Goal: Task Accomplishment & Management: Use online tool/utility

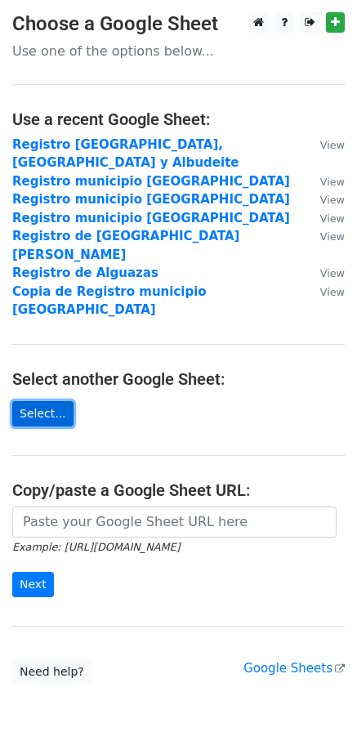
click at [35, 401] on link "Select..." at bounding box center [42, 413] width 61 height 25
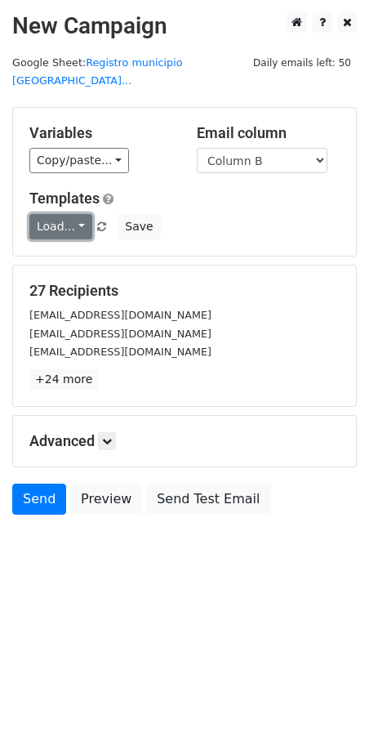
click at [74, 214] on link "Load..." at bounding box center [60, 226] width 63 height 25
click at [81, 251] on link "Mail servicios" at bounding box center [94, 264] width 129 height 26
click at [106, 436] on icon at bounding box center [107, 441] width 10 height 10
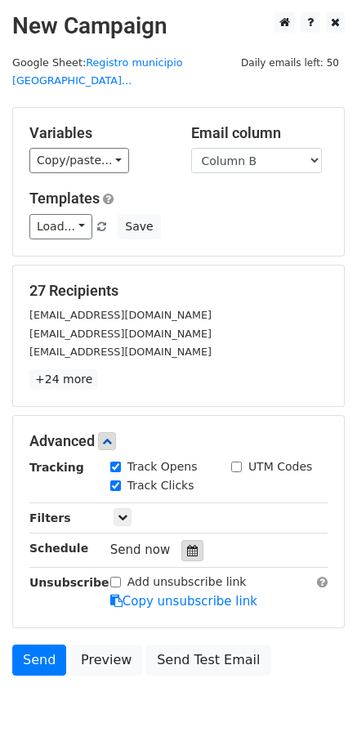
click at [187, 545] on icon at bounding box center [192, 550] width 11 height 11
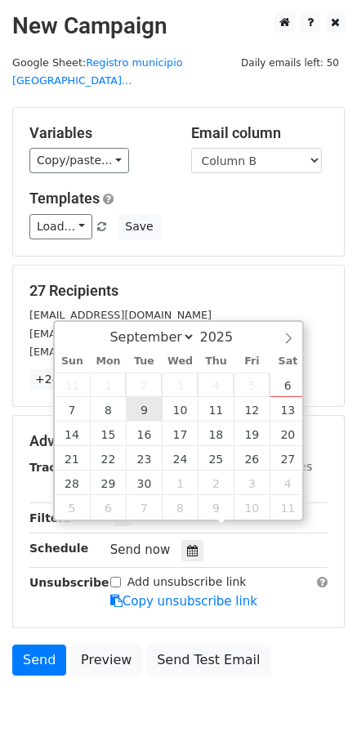
type input "2025-09-09 12:00"
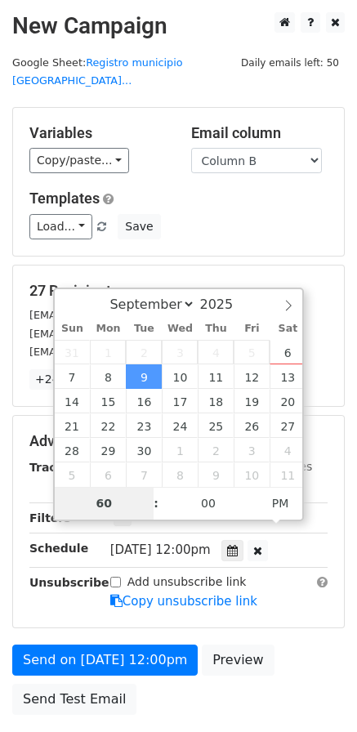
type input "6"
type input "2025-09-09 06:00"
type input "06"
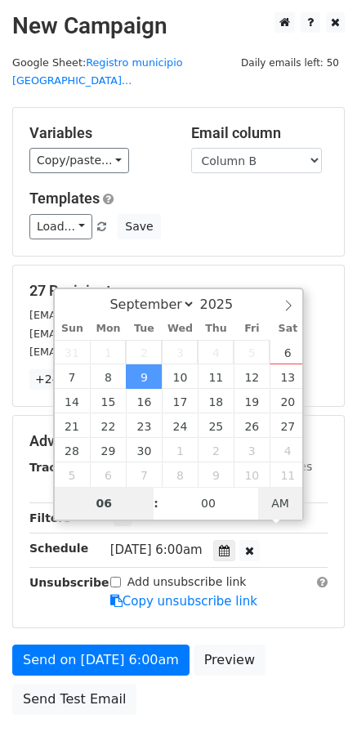
click at [273, 511] on span "AM" at bounding box center [280, 503] width 45 height 33
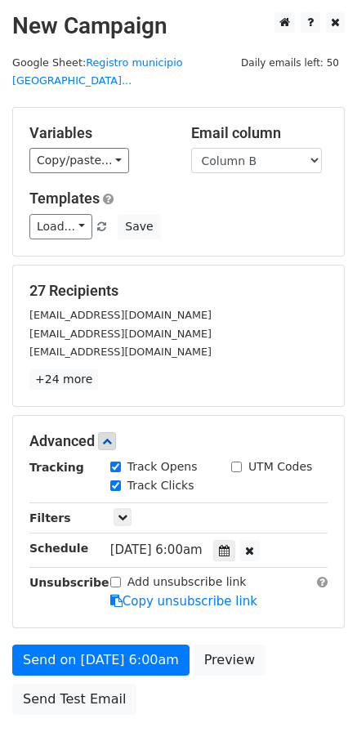
click at [293, 645] on div "Send on Sep 9 at 6:00am Preview Send Test Email" at bounding box center [178, 684] width 357 height 78
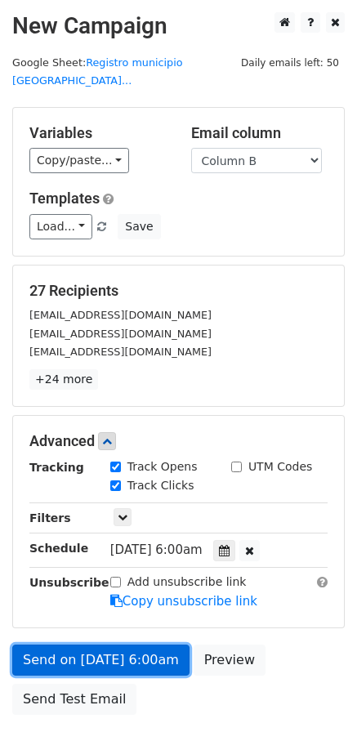
click at [129, 645] on link "Send on Sep 9 at 6:00am" at bounding box center [100, 660] width 177 height 31
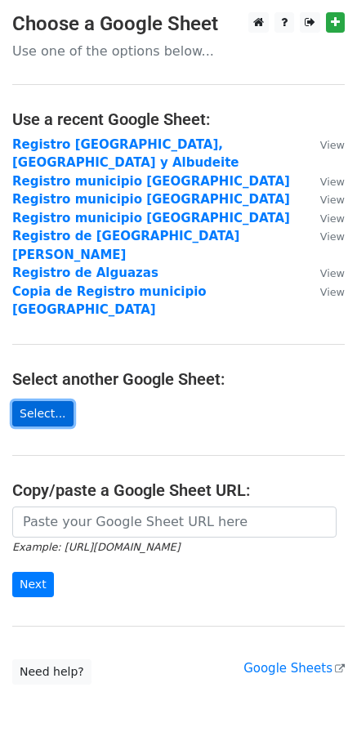
click at [39, 401] on link "Select..." at bounding box center [42, 413] width 61 height 25
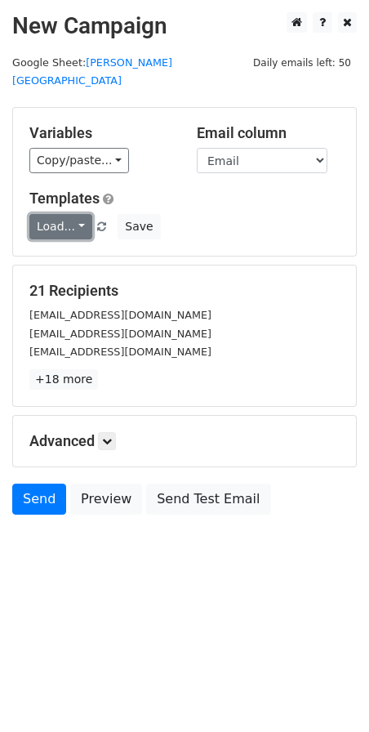
click at [69, 214] on link "Load..." at bounding box center [60, 226] width 63 height 25
click at [67, 251] on link "Mail servicios" at bounding box center [94, 264] width 129 height 26
click at [110, 436] on icon at bounding box center [107, 441] width 10 height 10
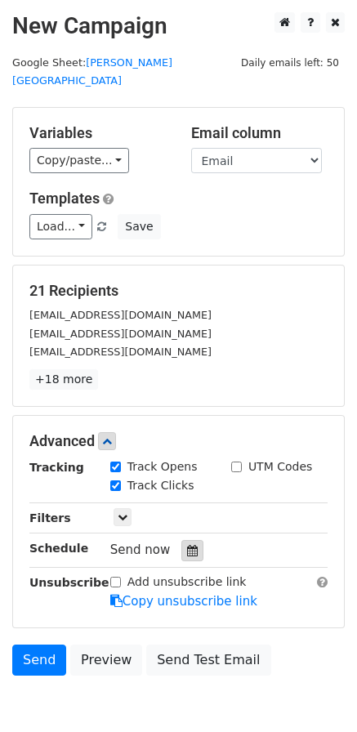
click at [187, 545] on icon at bounding box center [192, 550] width 11 height 11
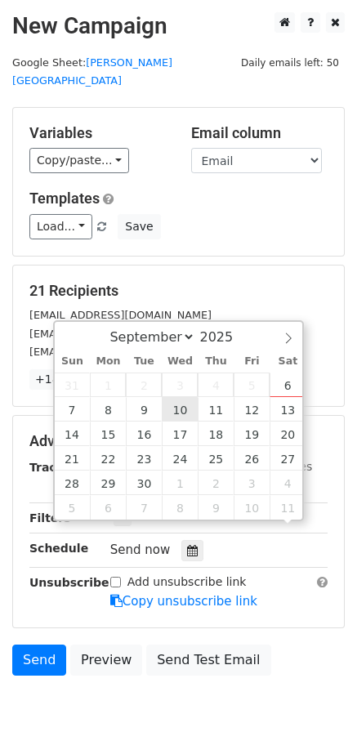
scroll to position [1, 0]
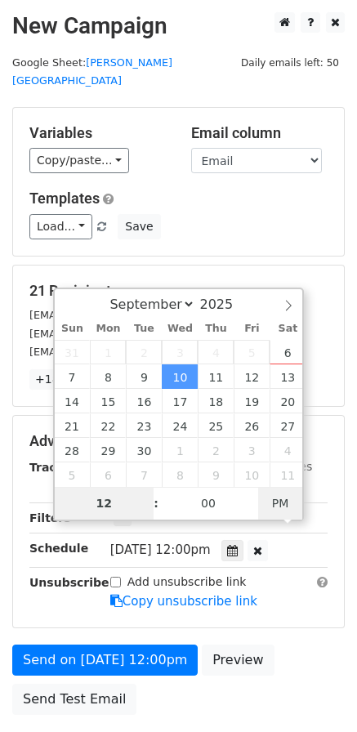
type input "2025-09-10 00:00"
click at [275, 507] on span "AM" at bounding box center [280, 503] width 45 height 33
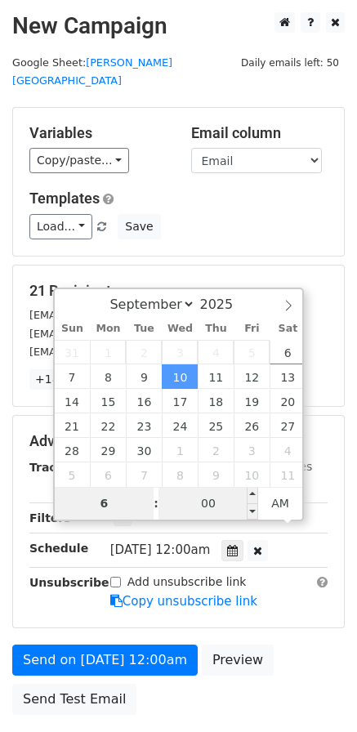
type input "6"
type input "2025-09-10 06:00"
type input "06"
click at [193, 509] on input "00" at bounding box center [209, 503] width 100 height 33
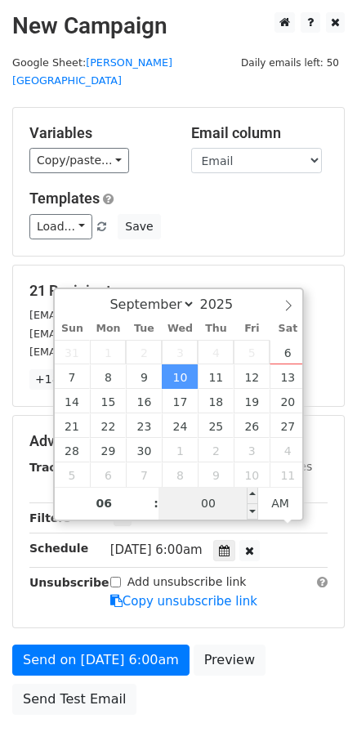
click at [217, 506] on input "00" at bounding box center [209, 503] width 100 height 33
type input "05"
type input "2025-09-10 06:05"
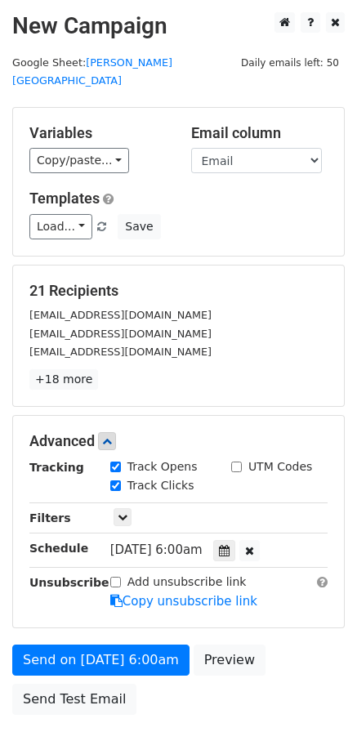
click at [272, 655] on div "Send on Sep 10 at 6:00am Preview Send Test Email" at bounding box center [178, 684] width 357 height 78
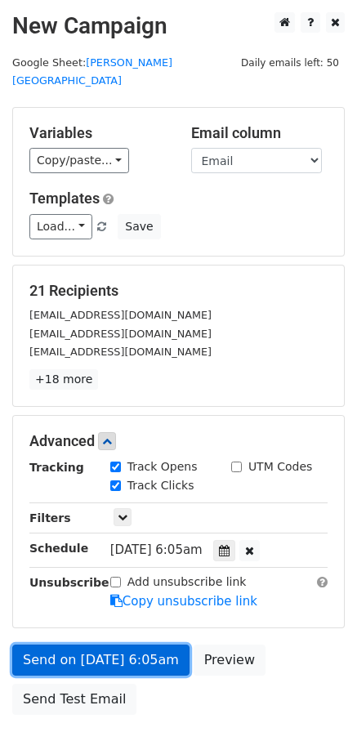
click at [124, 645] on link "Send on Sep 10 at 6:05am" at bounding box center [100, 660] width 177 height 31
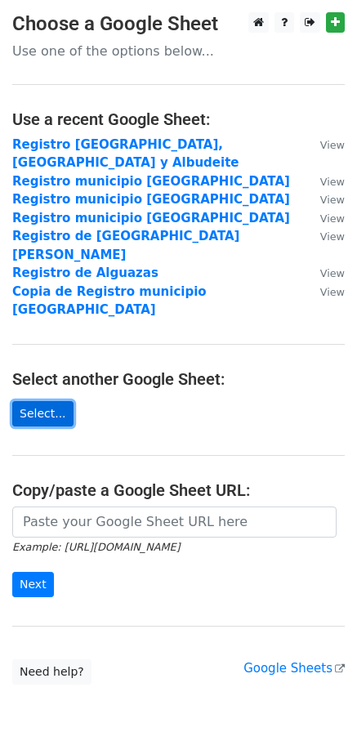
click at [42, 401] on link "Select..." at bounding box center [42, 413] width 61 height 25
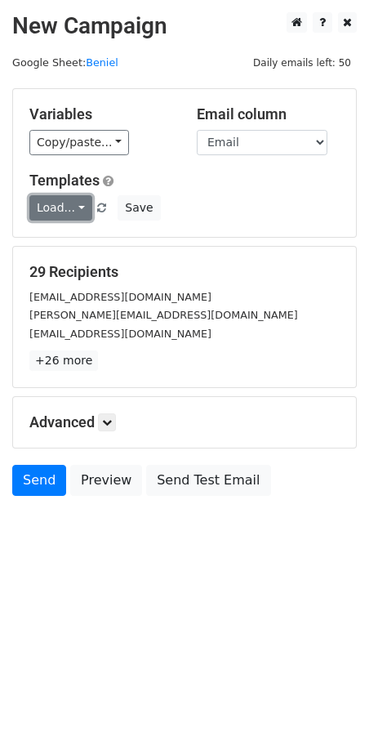
click at [77, 210] on link "Load..." at bounding box center [60, 207] width 63 height 25
click at [83, 241] on link "Mail servicios" at bounding box center [94, 245] width 129 height 26
click at [110, 424] on icon at bounding box center [107, 423] width 10 height 10
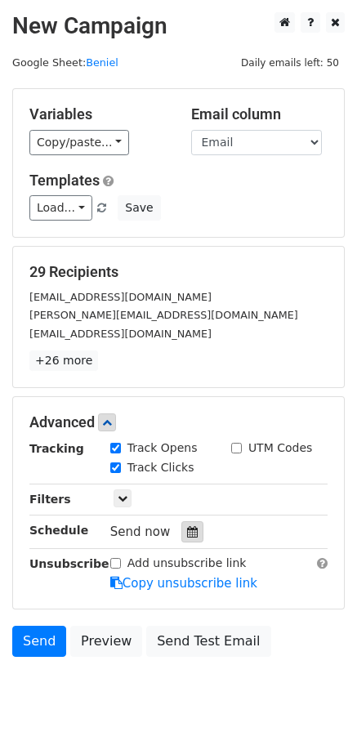
click at [187, 536] on icon at bounding box center [192, 531] width 11 height 11
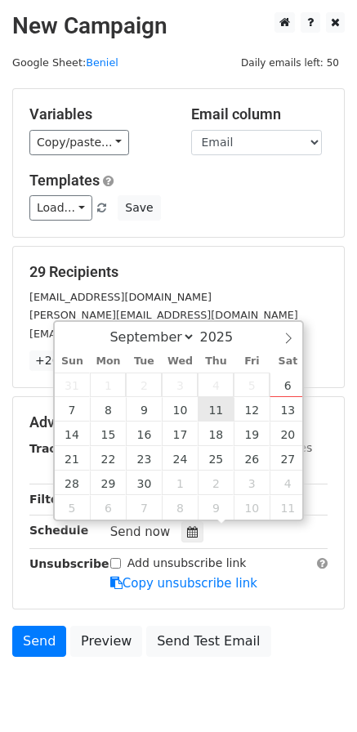
type input "[DATE] 12:00"
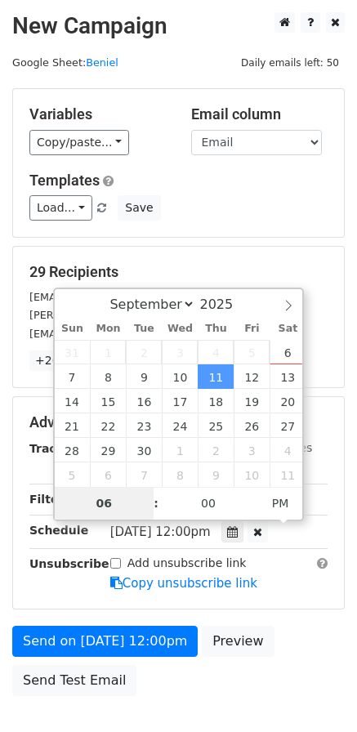
type input "06"
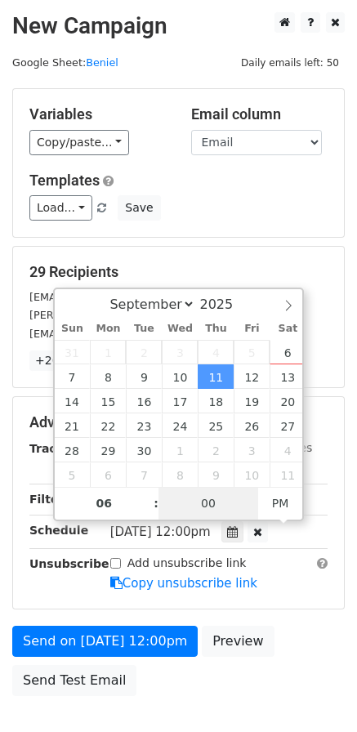
type input "[DATE] 18:00"
type input "10"
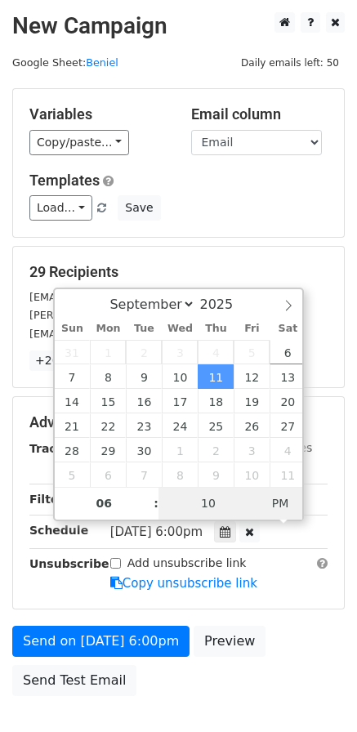
type input "[DATE] 06:10"
click at [270, 510] on span "PM" at bounding box center [280, 503] width 45 height 33
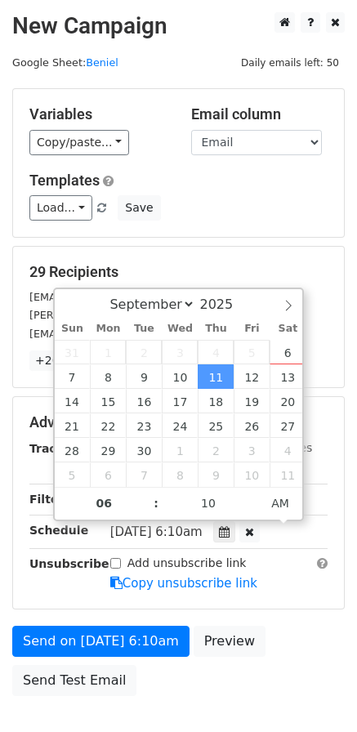
click at [306, 624] on form "Variables Copy/paste... {{Empresa}} {{Email}} Email column Empresa Email Templa…" at bounding box center [178, 396] width 333 height 616
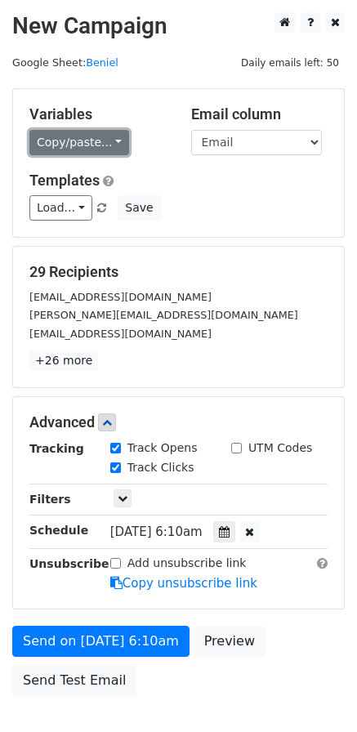
click at [108, 145] on link "Copy/paste..." at bounding box center [79, 142] width 100 height 25
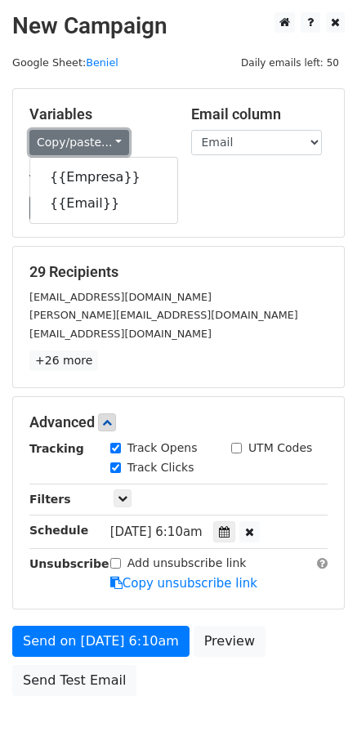
click at [108, 145] on link "Copy/paste..." at bounding box center [79, 142] width 100 height 25
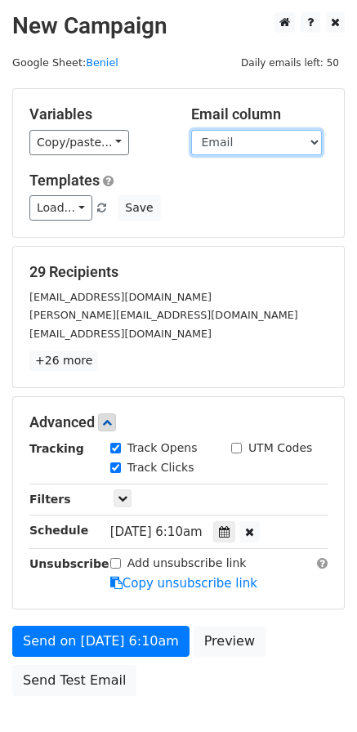
click at [227, 148] on select "Empresa Email" at bounding box center [256, 142] width 131 height 25
click at [221, 191] on div "Templates Load... Mail servicios Save" at bounding box center [178, 197] width 323 height 50
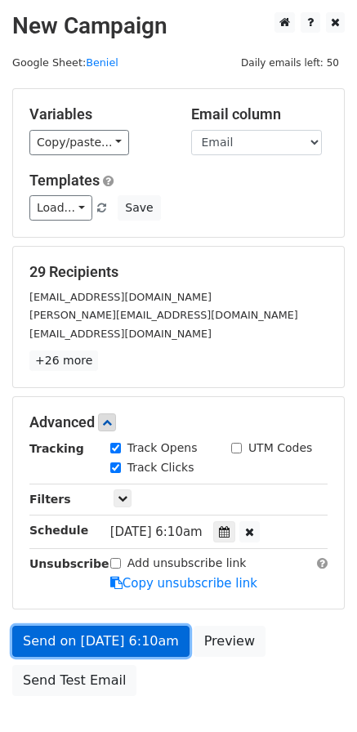
click at [57, 639] on link "Send on [DATE] 6:10am" at bounding box center [100, 641] width 177 height 31
